Goal: Find specific page/section: Find specific page/section

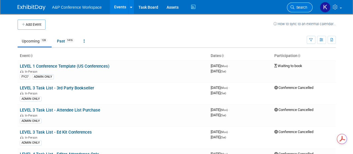
click at [302, 9] on span "Search" at bounding box center [300, 7] width 13 height 4
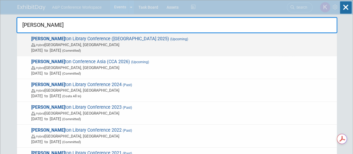
type input "[PERSON_NAME]"
click at [96, 39] on span "[PERSON_NAME] ton Library Conference (Charleston 2025) (Upcoming) Hybrid [GEOGR…" at bounding box center [182, 44] width 304 height 17
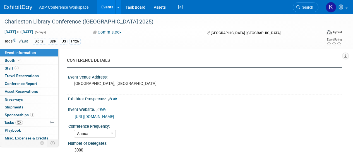
select select "Annual"
select select "Level 1"
select select "In-Person Booth"
select select "Libraries"
select select "Bloomsbury Digital Resources"
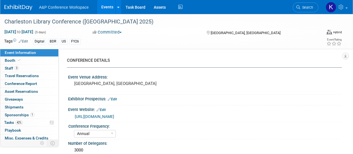
select select "Anne Weston"
select select "Michelle Kelly"
select select "BDR Product Awareness and Trial Generation​"
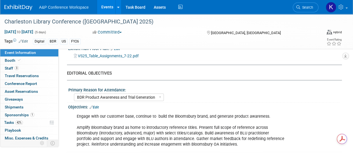
scroll to position [503, 0]
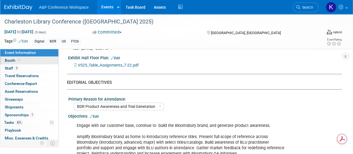
click at [18, 58] on span at bounding box center [19, 60] width 5 height 4
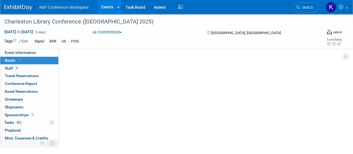
scroll to position [0, 0]
select select "DIGI"
